Goal: Complete application form

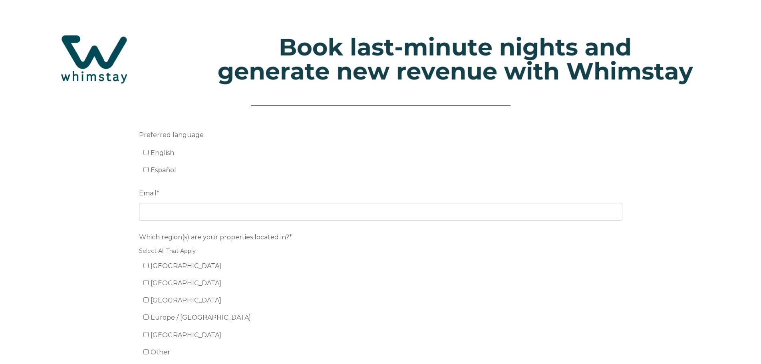
click at [151, 151] on span "English" at bounding box center [163, 153] width 24 height 8
click at [149, 151] on input "English" at bounding box center [145, 152] width 5 height 5
checkbox input "true"
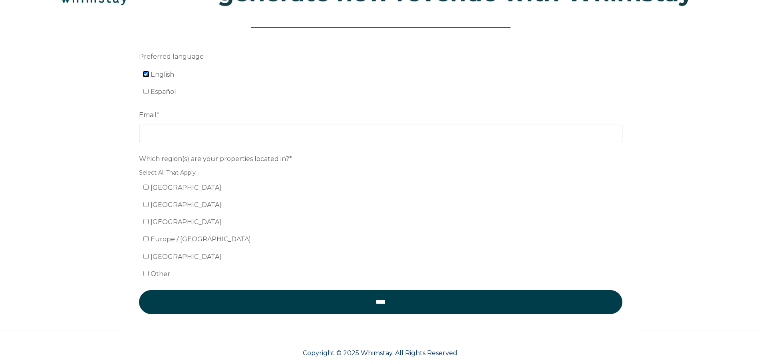
scroll to position [80, 0]
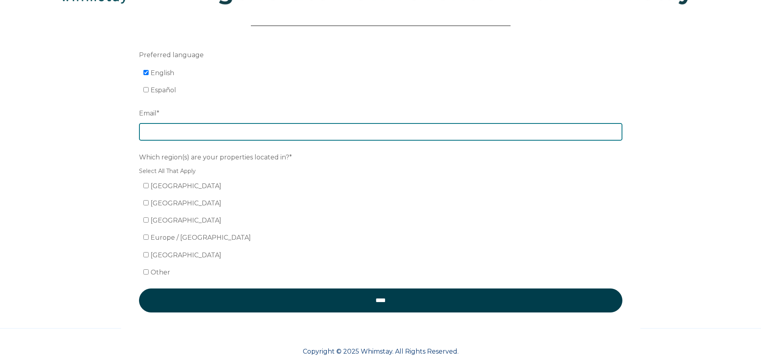
click at [271, 135] on input "Email *" at bounding box center [380, 132] width 483 height 18
type input "[EMAIL_ADDRESS][DOMAIN_NAME]"
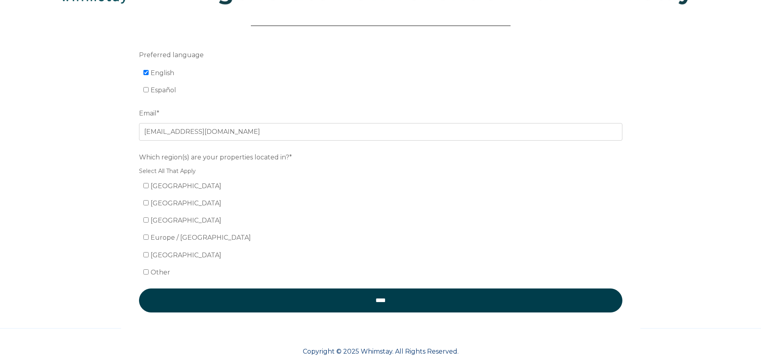
click at [187, 184] on span "[GEOGRAPHIC_DATA]" at bounding box center [186, 186] width 71 height 8
click at [149, 184] on input "[GEOGRAPHIC_DATA]" at bounding box center [145, 185] width 5 height 5
checkbox input "true"
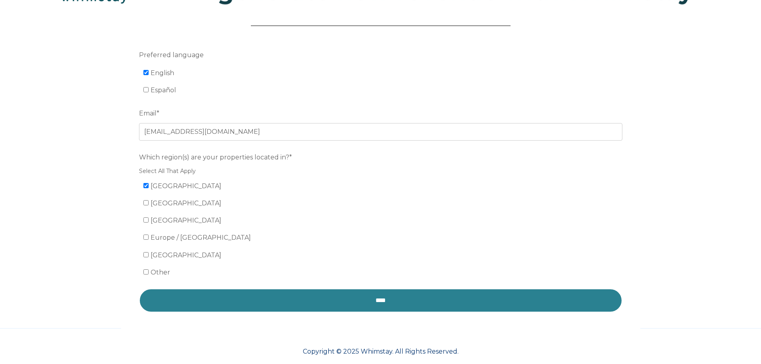
click at [409, 300] on input "****" at bounding box center [380, 300] width 483 height 24
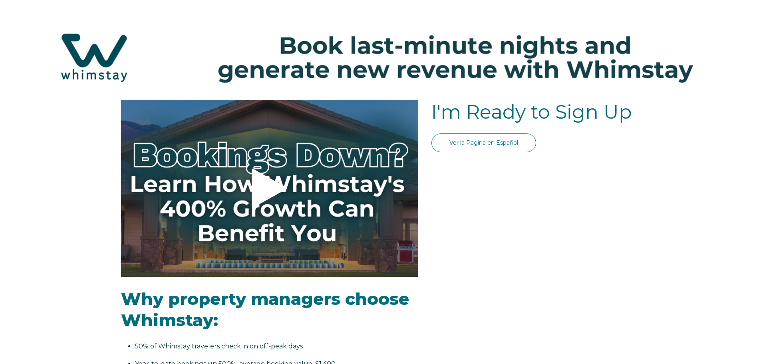
select select "US"
select select "Standard"
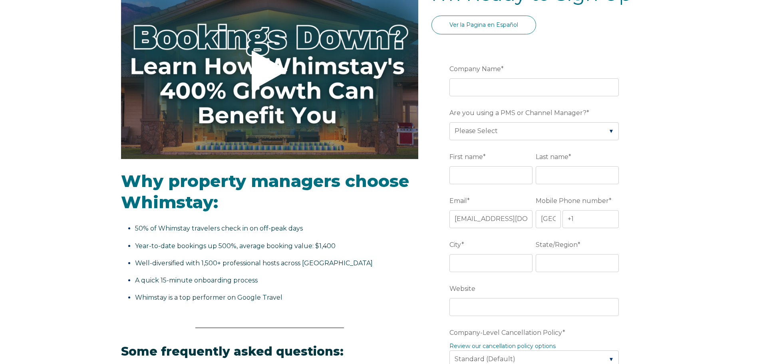
scroll to position [120, 0]
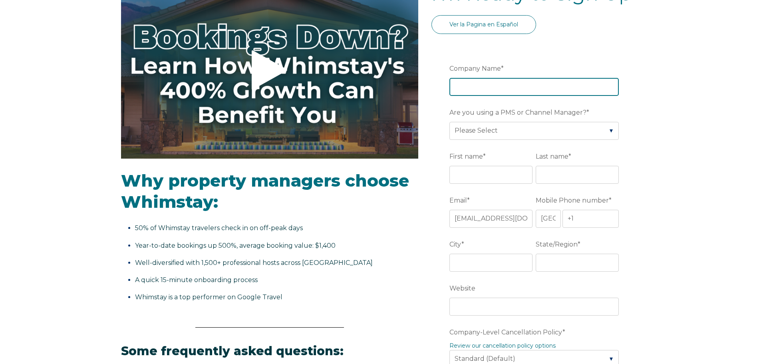
click at [503, 87] on input "Company Name *" at bounding box center [533, 87] width 169 height 18
type input "Orlando Resorts Rental"
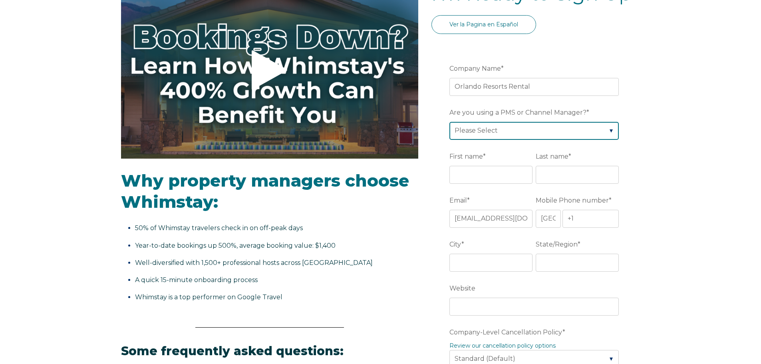
click at [581, 131] on select "Please Select Barefoot BookingPal Boost Brightside CiiRUS Escapia Guesty Hostaw…" at bounding box center [533, 131] width 169 height 18
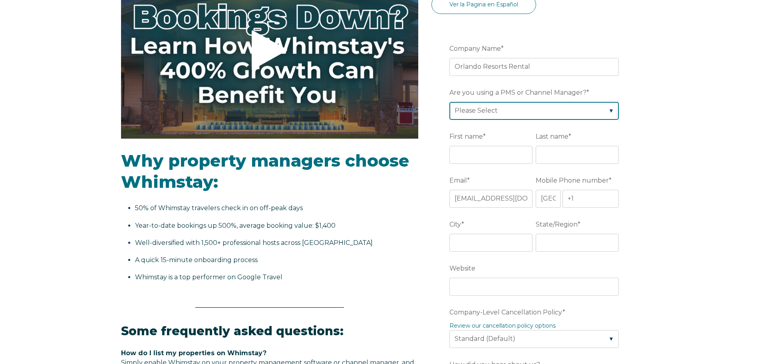
scroll to position [160, 0]
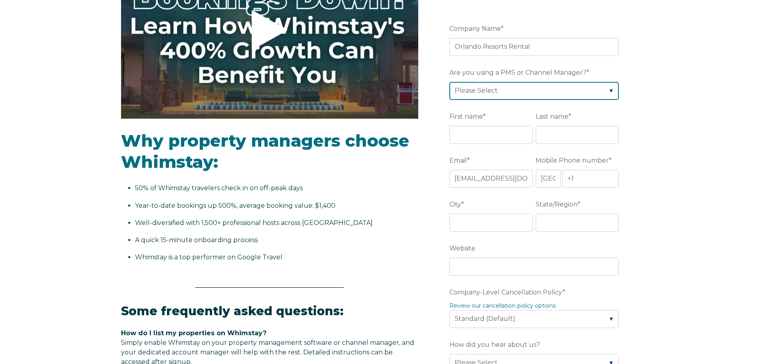
click at [594, 97] on select "Please Select Barefoot BookingPal Boost Brightside CiiRUS Escapia Guesty Hostaw…" at bounding box center [533, 91] width 169 height 18
select select "Not Listed"
click at [449, 82] on select "Please Select Barefoot BookingPal Boost Brightside CiiRUS Escapia Guesty Hostaw…" at bounding box center [533, 91] width 169 height 18
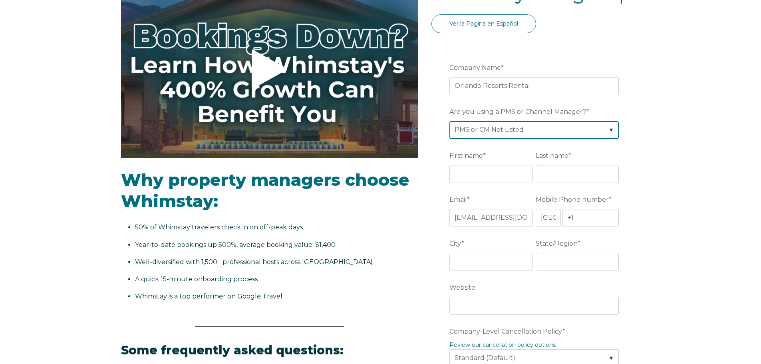
scroll to position [120, 0]
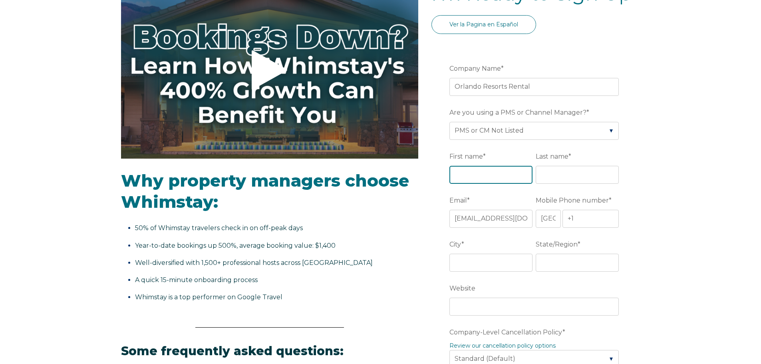
click at [493, 180] on input "First name *" at bounding box center [490, 175] width 83 height 18
type input "[PERSON_NAME]"
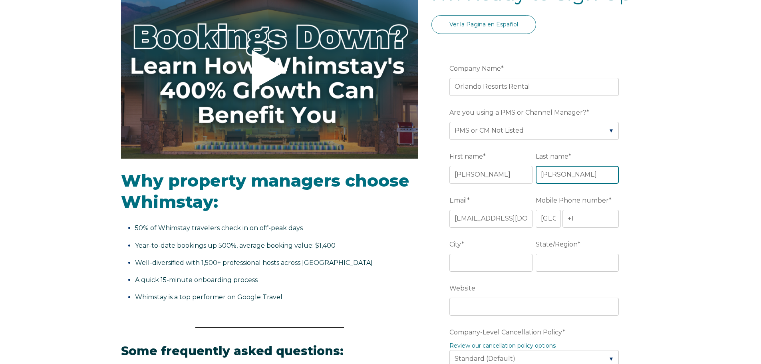
type input "[PERSON_NAME]"
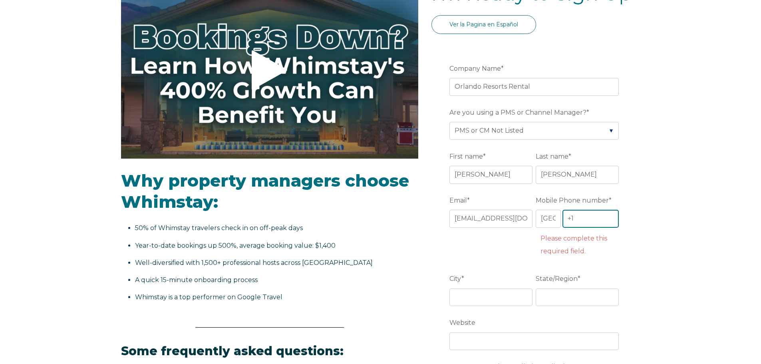
click at [590, 214] on input "+1" at bounding box center [590, 219] width 57 height 18
type input "+1 4076121045"
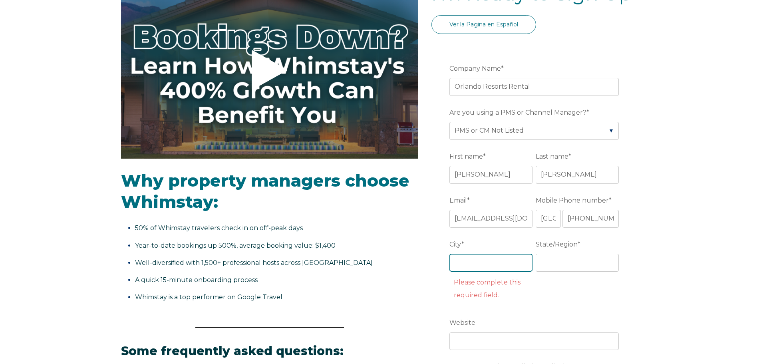
click at [510, 266] on input "City *" at bounding box center [490, 263] width 83 height 18
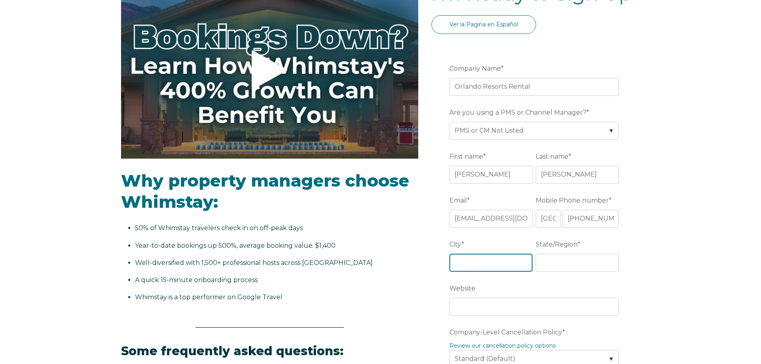
type input "Orlando"
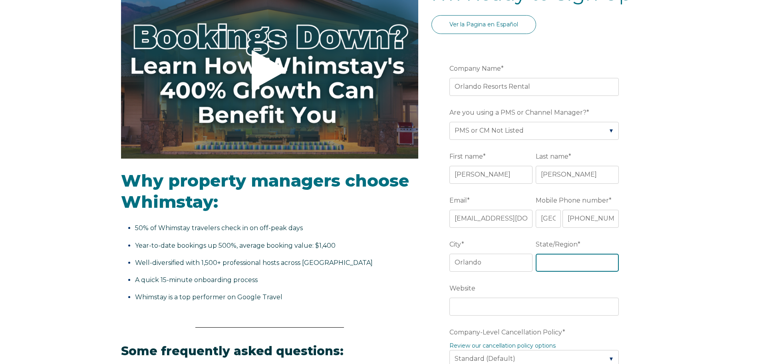
type input "Florida"
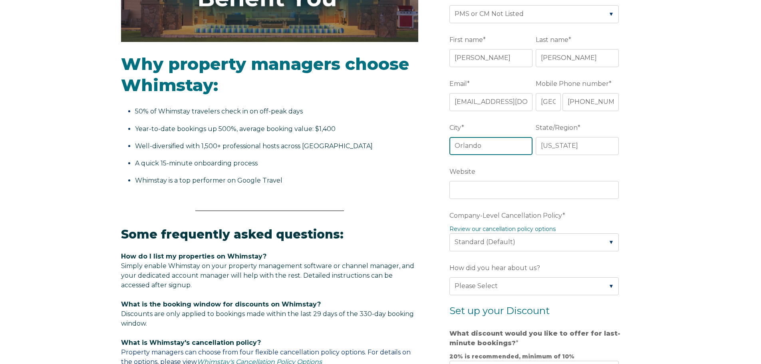
scroll to position [240, 0]
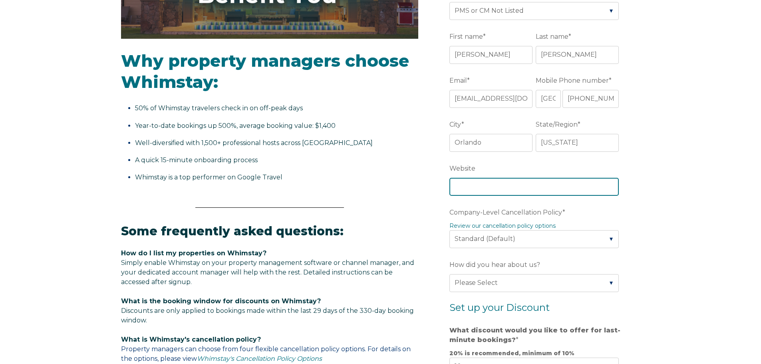
click at [561, 186] on input "Website" at bounding box center [533, 187] width 169 height 18
type input "www.OrlandoResortsRental.com"
click at [697, 160] on div "Video player - SSOB Pitch Vid Thumbnail - Click to play video Why property mana…" at bounding box center [380, 242] width 761 height 761
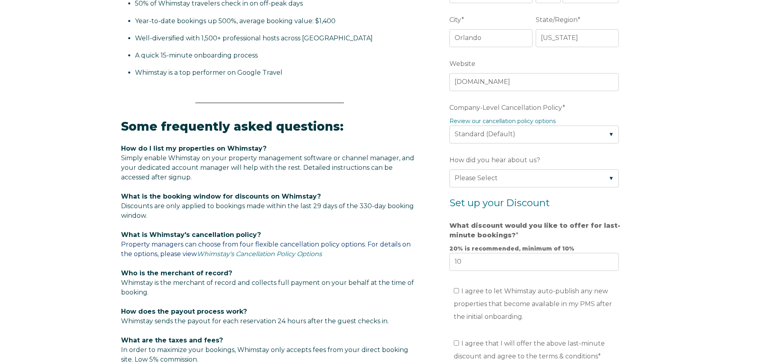
scroll to position [359, 0]
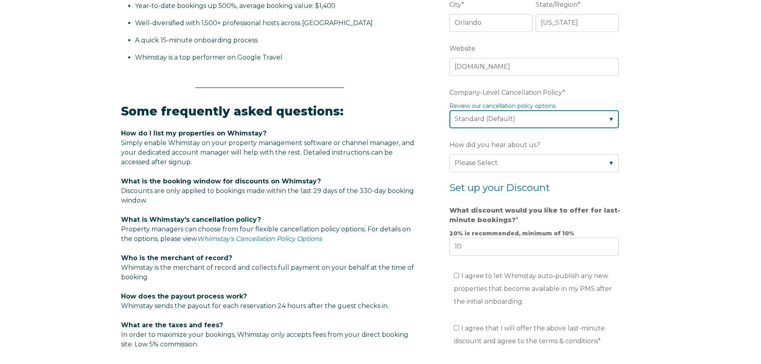
click at [595, 122] on select "Please Select Partial Standard (Default) Moderate Strict" at bounding box center [533, 119] width 169 height 18
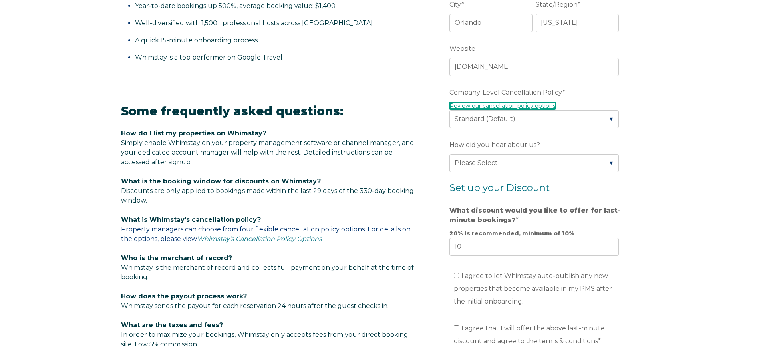
click at [548, 105] on link "Review our cancellation policy options" at bounding box center [502, 105] width 106 height 7
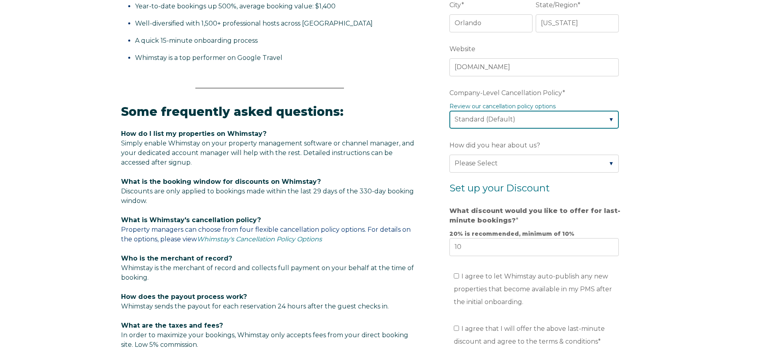
click at [549, 121] on select "Please Select Partial Standard (Default) Moderate Strict" at bounding box center [533, 120] width 169 height 18
select select "Moderate"
click at [449, 111] on select "Please Select Partial Standard (Default) Moderate Strict" at bounding box center [533, 120] width 169 height 18
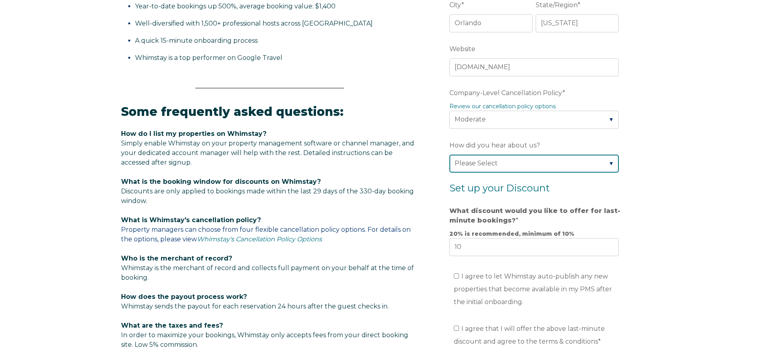
click at [534, 162] on select "Please Select Found Whimstay through a Google search Direct outreach from a Whi…" at bounding box center [533, 164] width 169 height 18
select select "Whimstay Sales"
click at [449, 155] on select "Please Select Found Whimstay through a Google search Direct outreach from a Whi…" at bounding box center [533, 164] width 169 height 18
click at [642, 190] on div "Video player - SSOB Pitch Vid Thumbnail - Click to play video Why property mana…" at bounding box center [380, 122] width 761 height 761
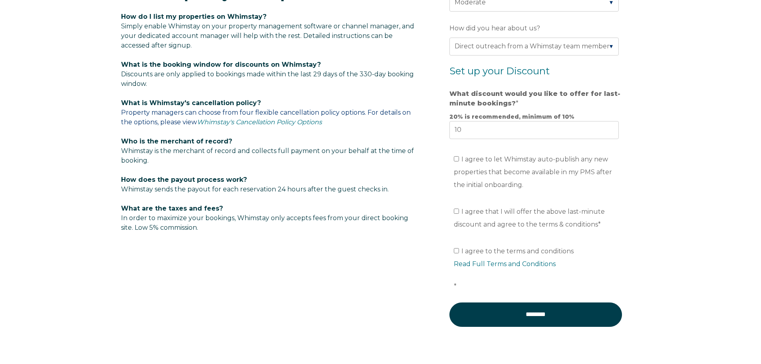
scroll to position [479, 0]
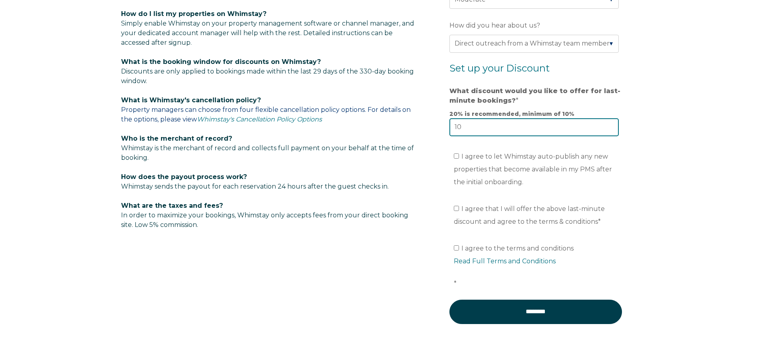
click at [458, 126] on input "10" at bounding box center [533, 127] width 169 height 18
type input "20"
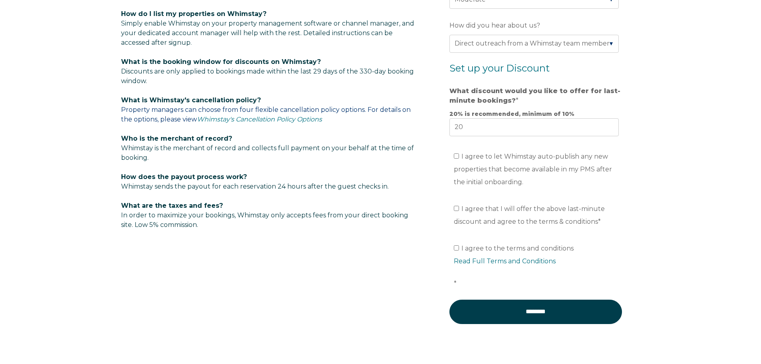
click at [645, 157] on div "Video player - SSOB Pitch Vid Thumbnail - Click to play video Why property mana…" at bounding box center [380, 3] width 761 height 761
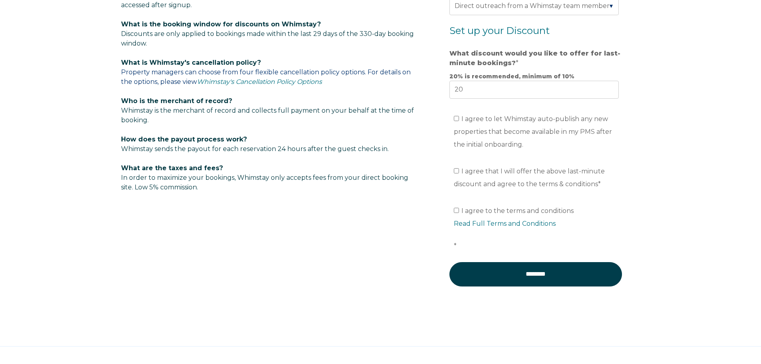
scroll to position [519, 0]
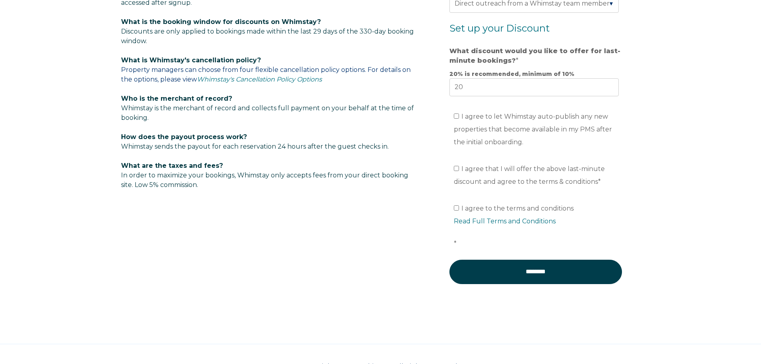
click at [470, 170] on span "I agree that I will offer the above last-minute discount and agree to the terms…" at bounding box center [529, 175] width 151 height 20
click at [459, 170] on input "I agree that I will offer the above last-minute discount and agree to the terms…" at bounding box center [456, 168] width 5 height 5
checkbox input "true"
click at [472, 207] on span "I agree to the terms and conditions Read Full Terms and Conditions *" at bounding box center [538, 225] width 169 height 43
click at [459, 207] on input "I agree to the terms and conditions Read Full Terms and Conditions *" at bounding box center [456, 207] width 5 height 5
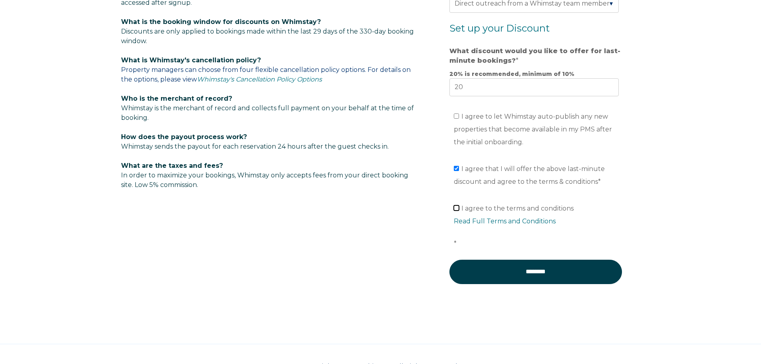
checkbox input "true"
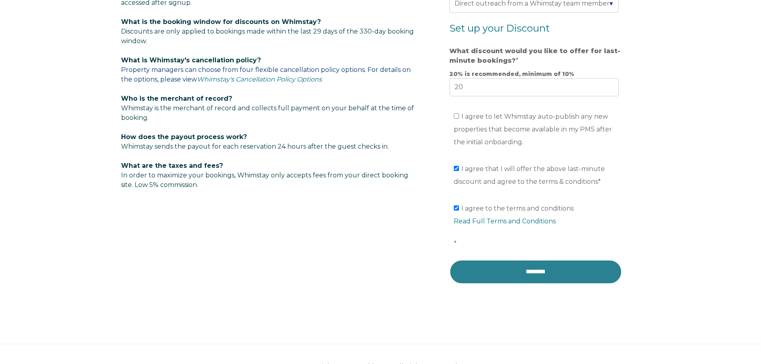
click at [536, 270] on input "********" at bounding box center [535, 272] width 173 height 24
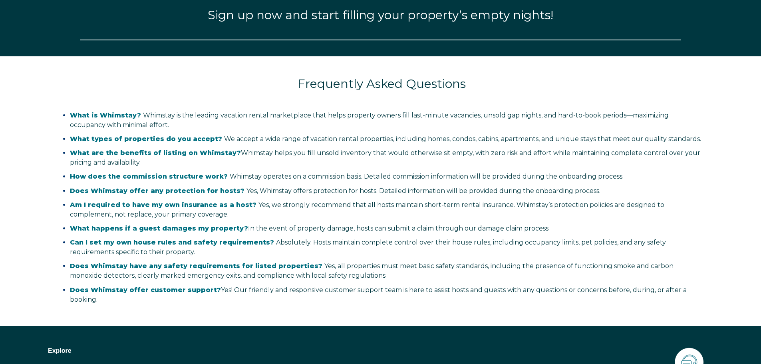
select select "US"
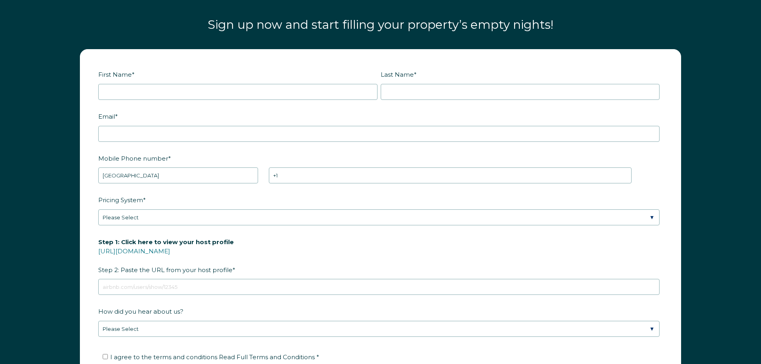
scroll to position [1094, 0]
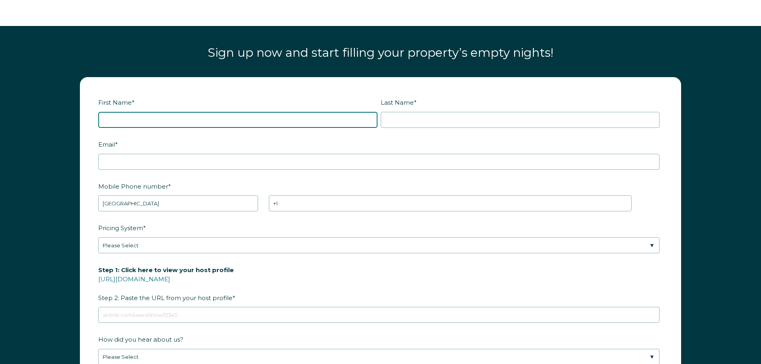
click at [288, 122] on input "First Name *" at bounding box center [237, 120] width 279 height 16
type input "[PERSON_NAME]"
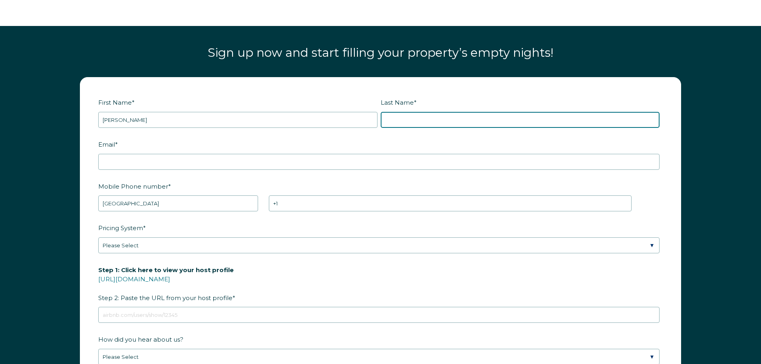
type input "[PERSON_NAME]"
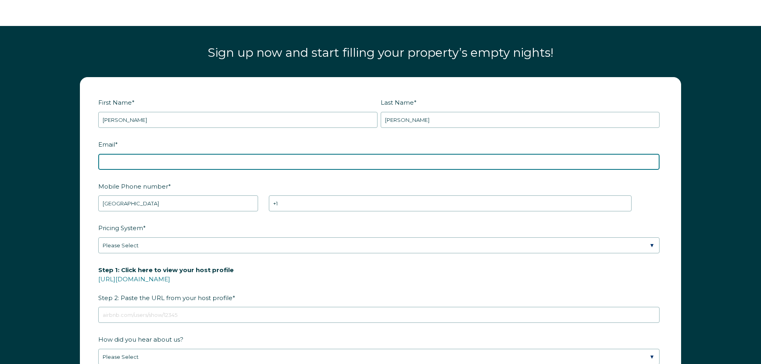
click at [186, 162] on input "Email *" at bounding box center [378, 162] width 561 height 16
drag, startPoint x: 115, startPoint y: 163, endPoint x: 74, endPoint y: 164, distance: 41.1
click at [74, 164] on div "First Name * [PERSON_NAME] Last Name * [PERSON_NAME] RBO Token Company ID Refer…" at bounding box center [380, 262] width 617 height 371
type input "[EMAIL_ADDRESS][DOMAIN_NAME]"
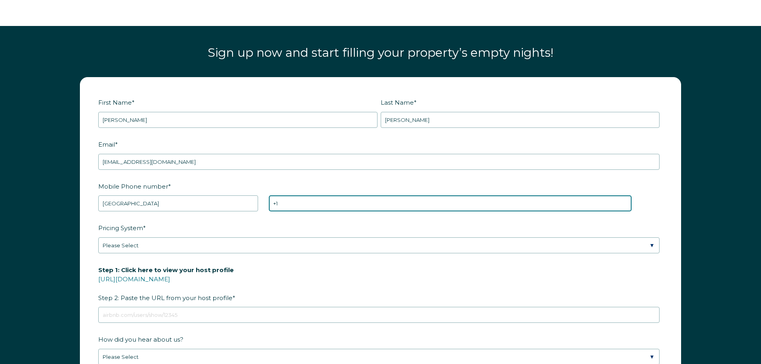
click at [311, 204] on input "+1" at bounding box center [450, 203] width 363 height 16
type input "[PHONE_NUMBER]"
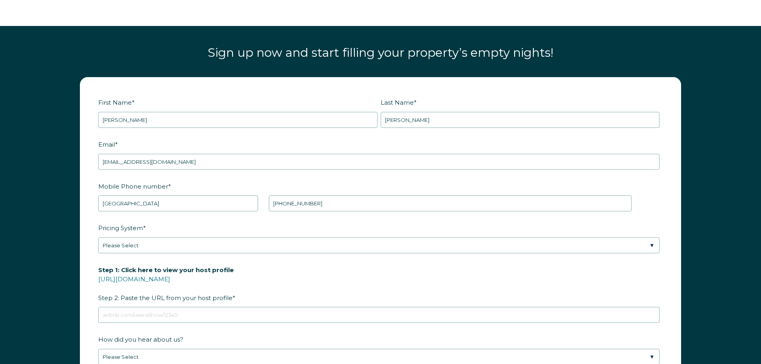
click at [228, 226] on label "Pricing System *" at bounding box center [380, 228] width 564 height 14
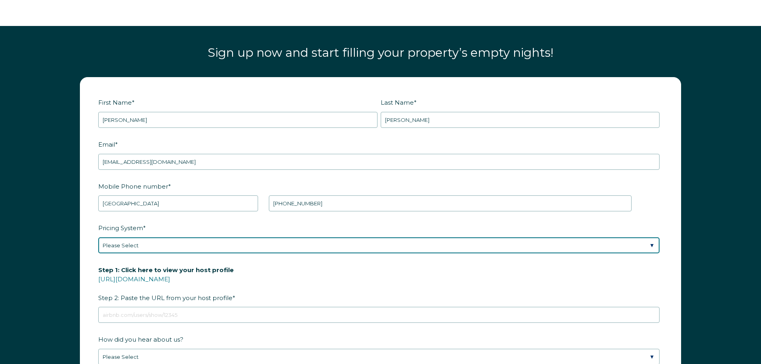
click at [228, 237] on select "Please Select Manual Airbnb Smart Pricing PriceLabs Wheelhouse Beyond Pricing 3…" at bounding box center [378, 245] width 561 height 16
click at [208, 251] on select "Please Select Manual Airbnb Smart Pricing PriceLabs Wheelhouse Beyond Pricing 3…" at bounding box center [378, 245] width 561 height 16
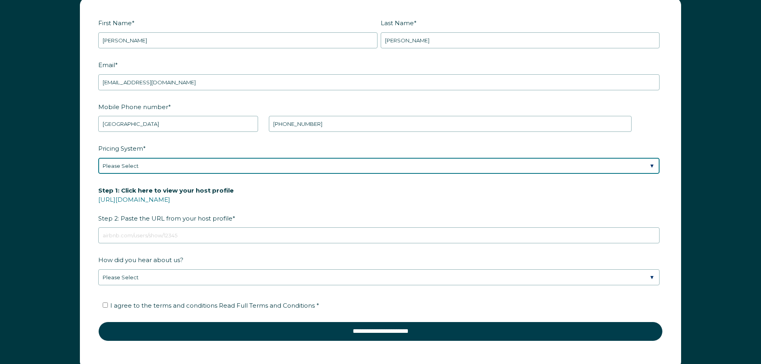
scroll to position [1174, 0]
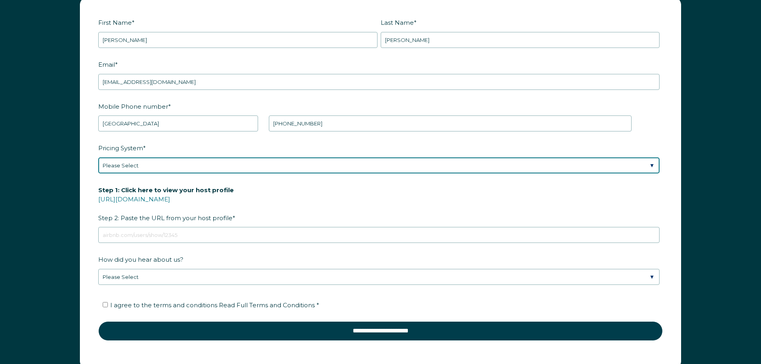
click at [242, 169] on select "Please Select Manual Airbnb Smart Pricing PriceLabs Wheelhouse Beyond Pricing 3…" at bounding box center [378, 165] width 561 height 16
select select "Airbnb Smart Pricing"
click at [98, 157] on select "Please Select Manual Airbnb Smart Pricing PriceLabs Wheelhouse Beyond Pricing 3…" at bounding box center [378, 165] width 561 height 16
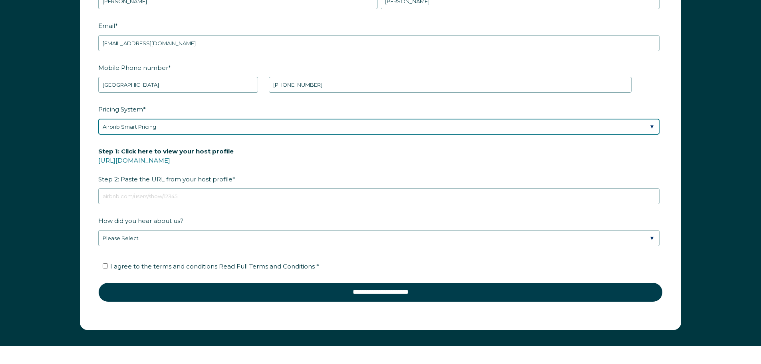
scroll to position [1214, 0]
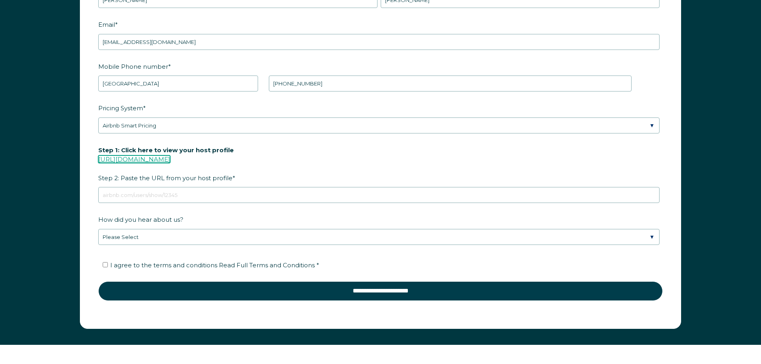
click at [170, 157] on link "[URL][DOMAIN_NAME]" at bounding box center [134, 159] width 72 height 8
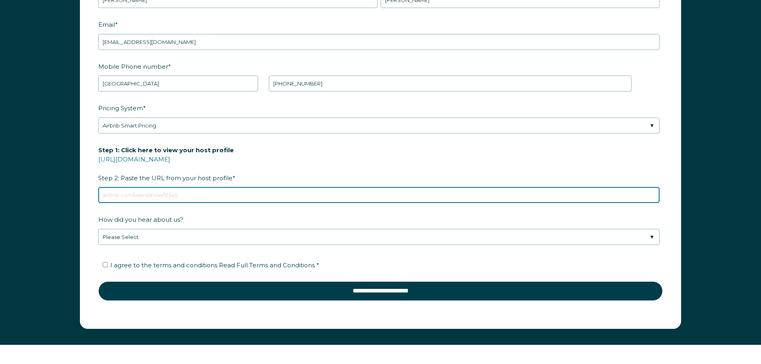
click at [212, 192] on input "Step 1: Click here to view your host profile [URL][DOMAIN_NAME] Step 2: Paste t…" at bounding box center [378, 195] width 561 height 16
paste input "[DOMAIN_NAME][URL]"
type input "[DOMAIN_NAME][URL]"
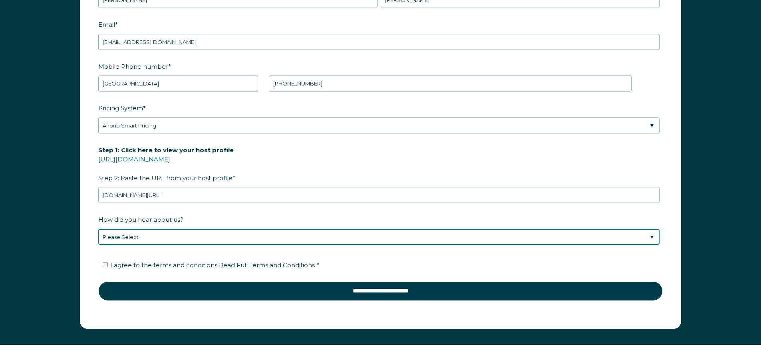
click at [199, 234] on select "Please Select Found Whimstay through a Google search Direct outreach from a Whi…" at bounding box center [378, 237] width 561 height 16
select select "Whimstay Sales"
click at [98, 229] on select "Please Select Found Whimstay through a Google search Direct outreach from a Whi…" at bounding box center [378, 237] width 561 height 16
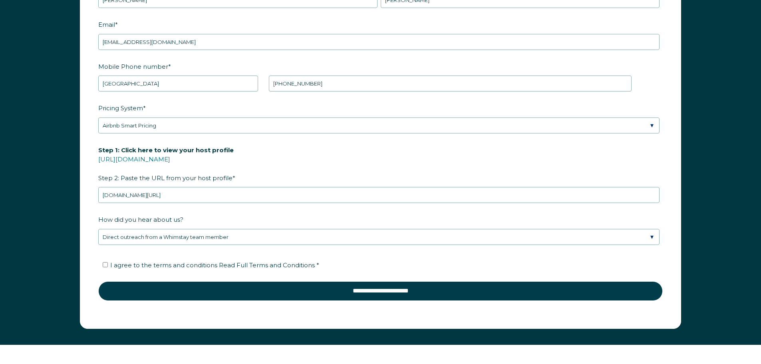
click at [200, 264] on span "I agree to the terms and conditions Read Full Terms and Conditions *" at bounding box center [214, 265] width 209 height 8
click at [108, 264] on input "I agree to the terms and conditions Read Full Terms and Conditions *" at bounding box center [105, 264] width 5 height 5
checkbox input "true"
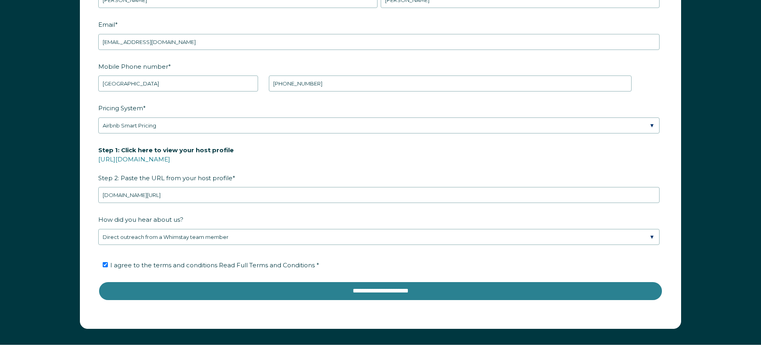
click at [424, 292] on input "**********" at bounding box center [380, 290] width 564 height 19
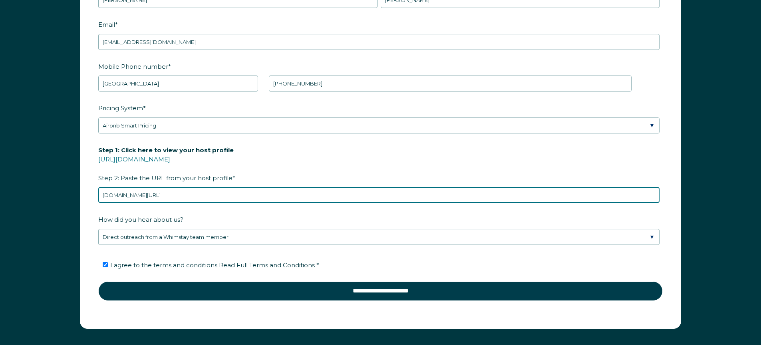
click at [240, 192] on input "[DOMAIN_NAME][URL]" at bounding box center [378, 195] width 561 height 16
drag, startPoint x: 240, startPoint y: 192, endPoint x: 0, endPoint y: 209, distance: 240.2
click at [0, 209] on div "First Name * [PERSON_NAME] Last Name * [PERSON_NAME] RBO Token Company ID Refer…" at bounding box center [380, 146] width 761 height 395
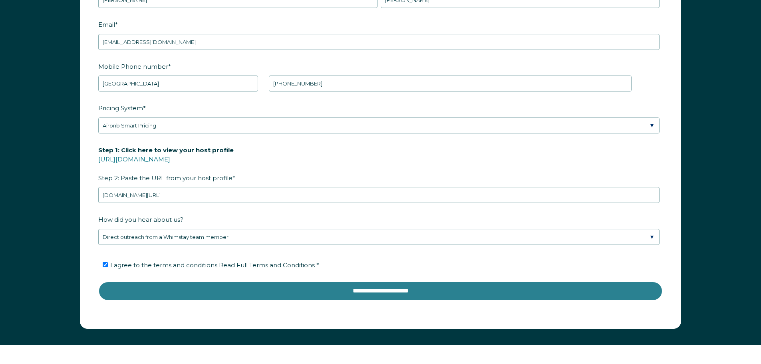
click at [407, 288] on input "**********" at bounding box center [380, 290] width 564 height 19
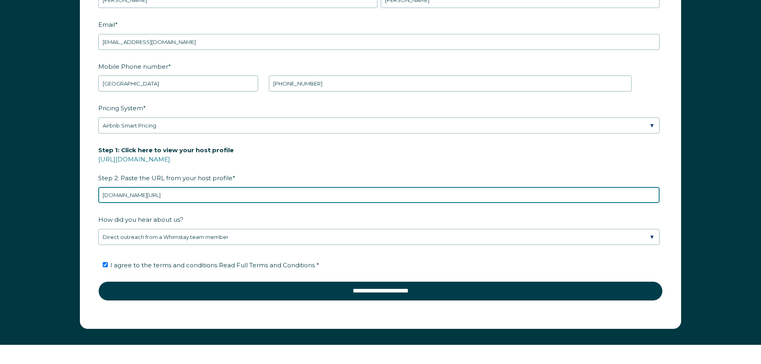
click at [274, 194] on input "[DOMAIN_NAME][URL]" at bounding box center [378, 195] width 561 height 16
drag, startPoint x: 248, startPoint y: 194, endPoint x: 48, endPoint y: 217, distance: 201.0
click at [48, 217] on div "First Name * [PERSON_NAME] Last Name * [PERSON_NAME] RBO Token Company ID Refer…" at bounding box center [380, 146] width 761 height 395
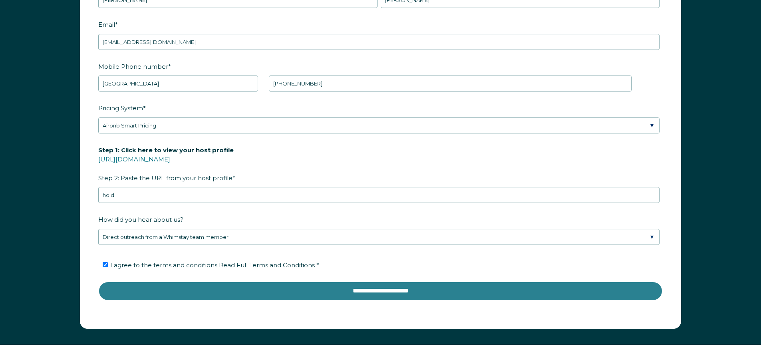
click at [355, 294] on input "**********" at bounding box center [380, 290] width 564 height 19
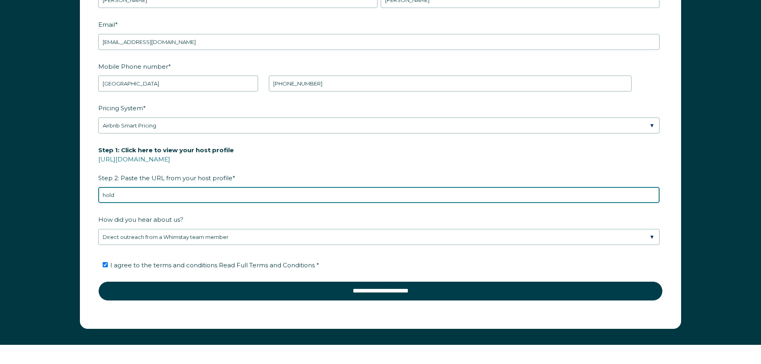
drag, startPoint x: 148, startPoint y: 196, endPoint x: 75, endPoint y: 194, distance: 73.1
click at [75, 194] on div "First Name * [PERSON_NAME] Last Name * [PERSON_NAME] RBO Token Company ID Refer…" at bounding box center [380, 142] width 617 height 371
paste input "[DOMAIN_NAME][URL]"
drag, startPoint x: 233, startPoint y: 194, endPoint x: 51, endPoint y: 177, distance: 182.9
click at [52, 177] on div "First Name * [PERSON_NAME] Last Name * [PERSON_NAME] RBO Token Company ID Refer…" at bounding box center [380, 146] width 761 height 395
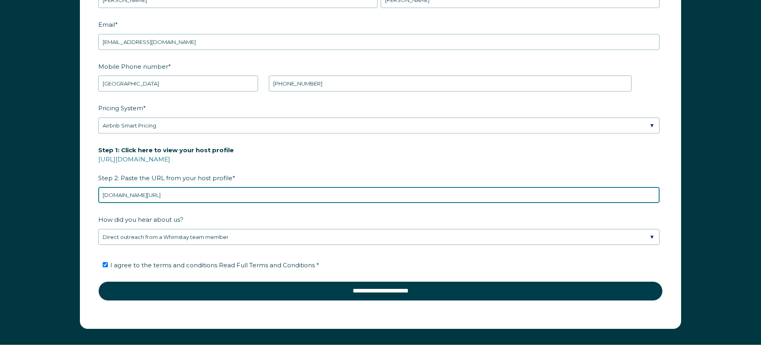
paste input "[URL][DOMAIN_NAME]"
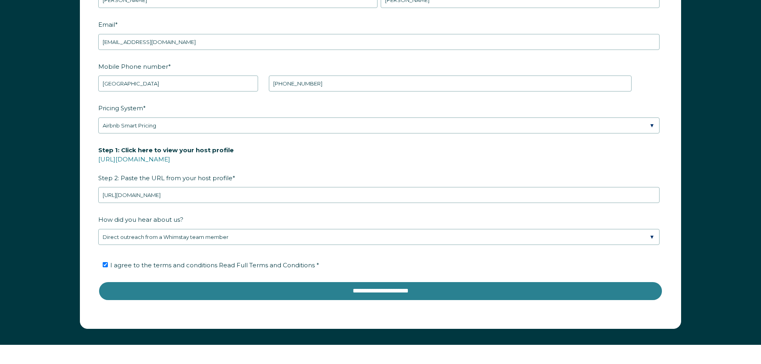
click at [363, 297] on input "**********" at bounding box center [380, 290] width 564 height 19
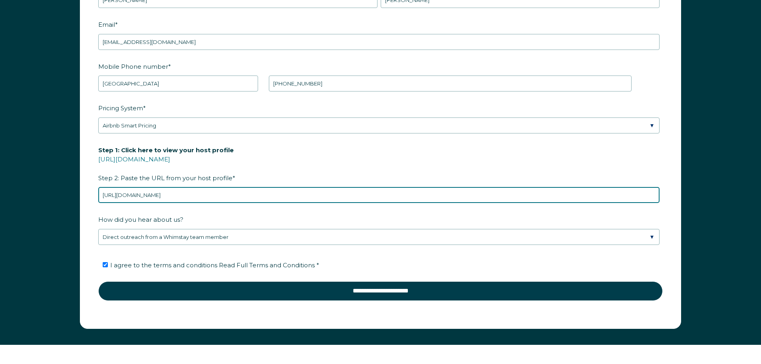
drag, startPoint x: 252, startPoint y: 195, endPoint x: 0, endPoint y: 221, distance: 252.9
click at [0, 221] on div "First Name * [PERSON_NAME] Last Name * [PERSON_NAME] RBO Token Company ID Refer…" at bounding box center [380, 146] width 761 height 395
paste input "[DOMAIN_NAME][URL]"
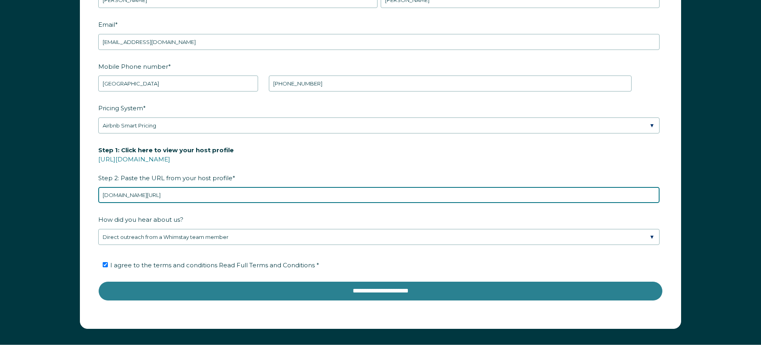
type input "[DOMAIN_NAME][URL]"
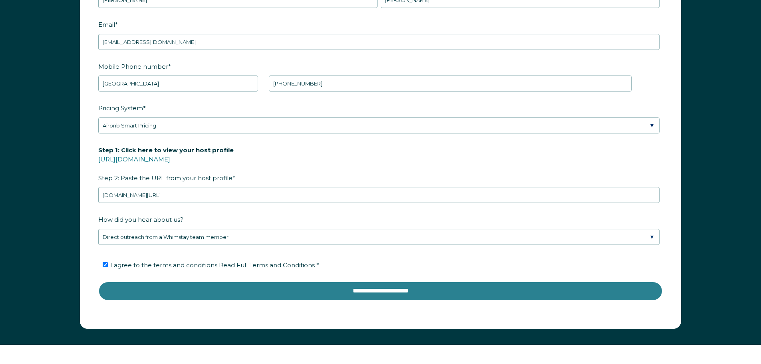
click at [355, 293] on input "**********" at bounding box center [380, 290] width 564 height 19
